Goal: Feedback & Contribution: Submit feedback/report problem

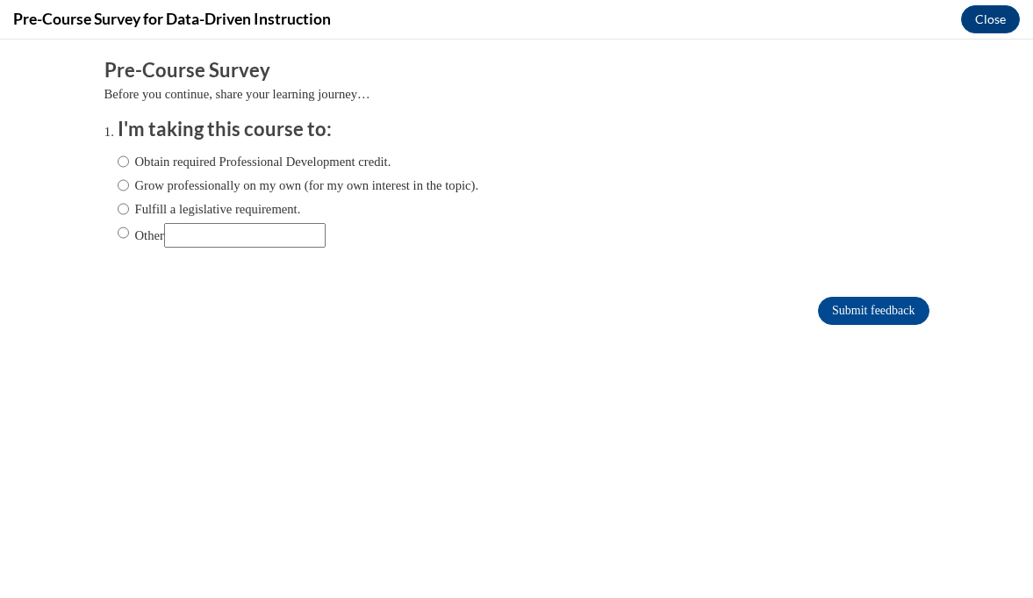
click at [126, 189] on input "Grow professionally on my own (for my own interest in the topic)." at bounding box center [123, 185] width 11 height 19
radio input "true"
click at [849, 311] on input "Submit feedback" at bounding box center [873, 311] width 111 height 28
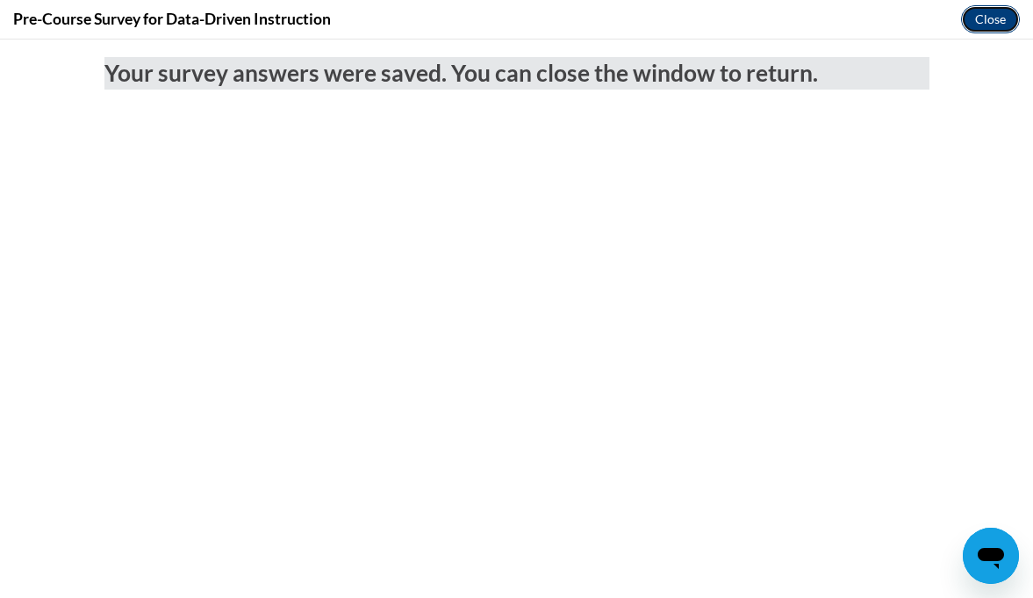
click at [985, 24] on button "Close" at bounding box center [990, 19] width 59 height 28
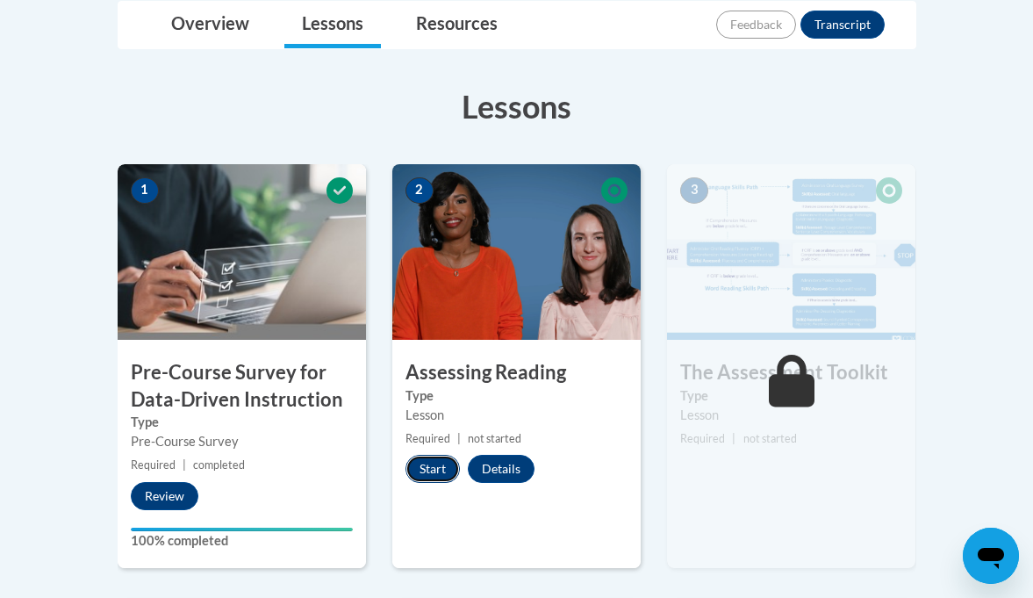
click at [422, 476] on button "Start" at bounding box center [433, 469] width 54 height 28
